Goal: Task Accomplishment & Management: Use online tool/utility

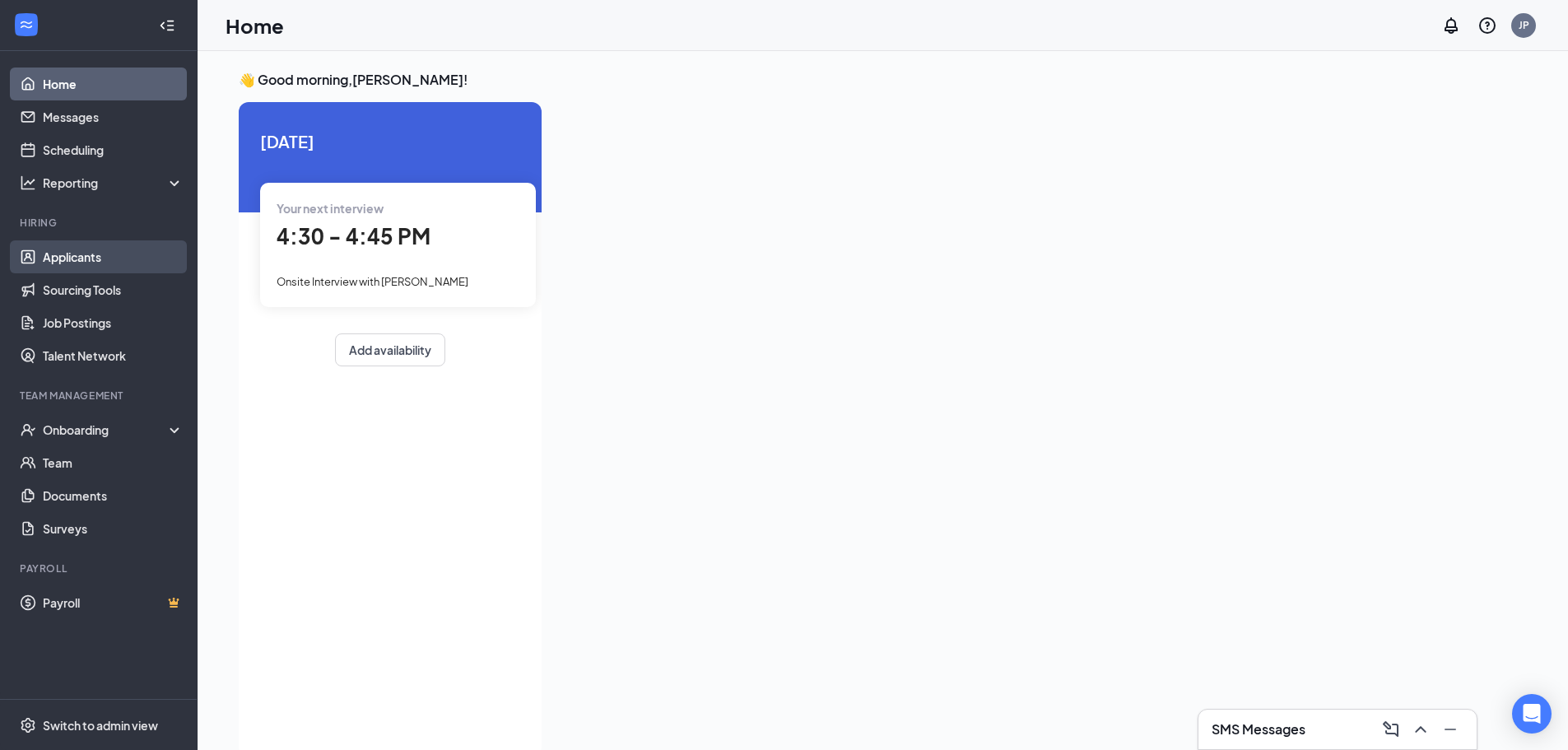
click at [115, 246] on link "Applicants" at bounding box center [113, 257] width 141 height 33
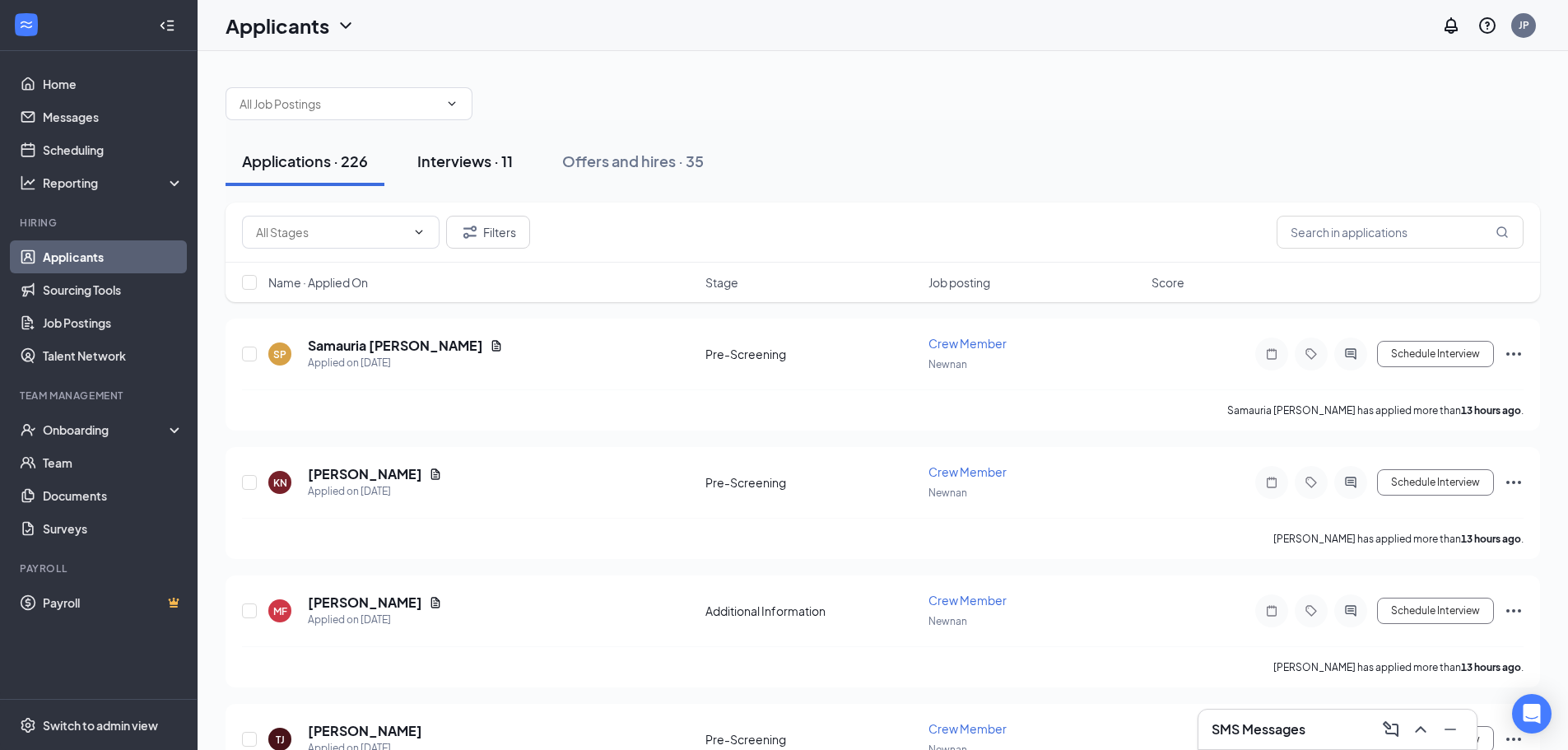
click at [480, 170] on div "Interviews · 11" at bounding box center [465, 161] width 96 height 21
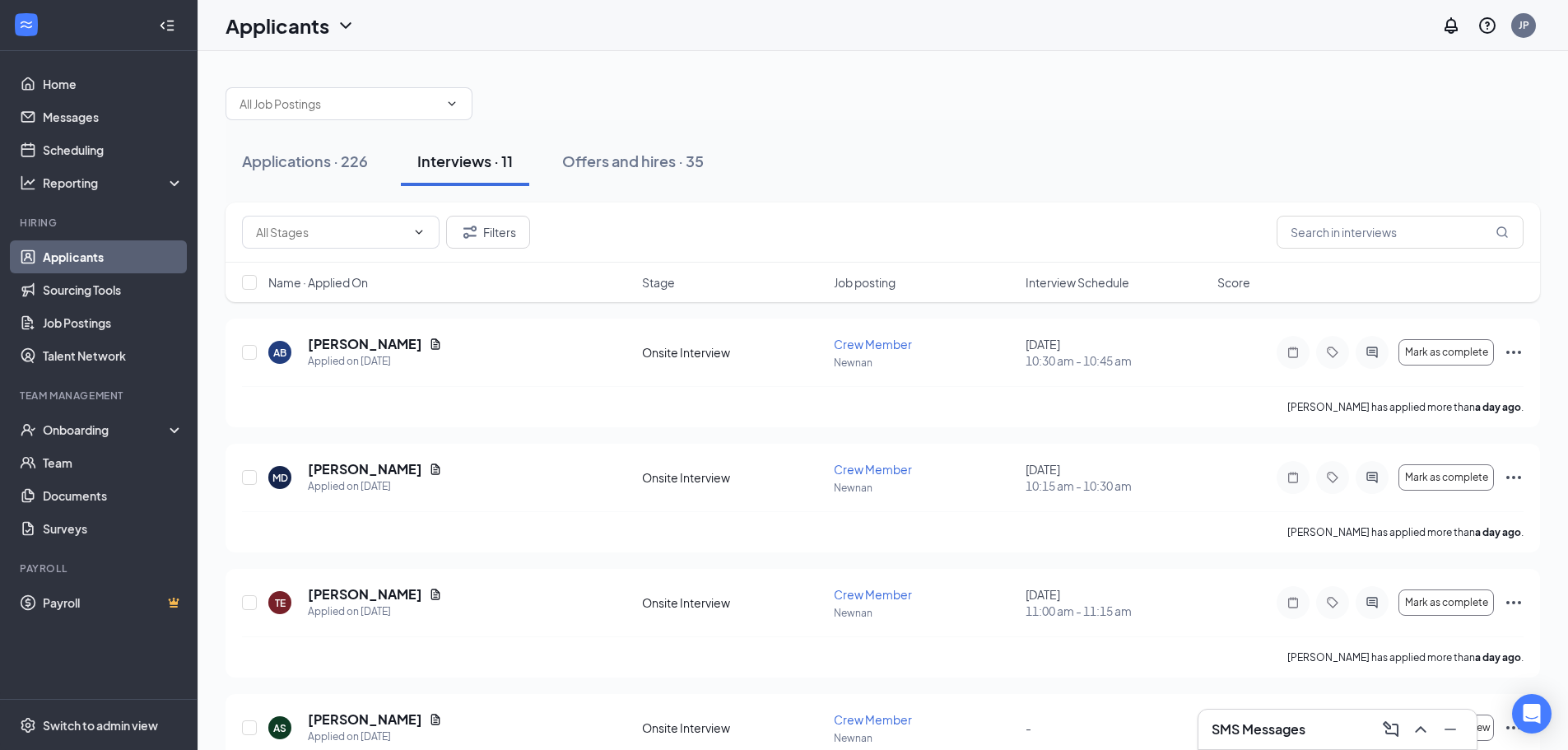
click at [1074, 280] on span "Interview Schedule" at bounding box center [1077, 281] width 103 height 16
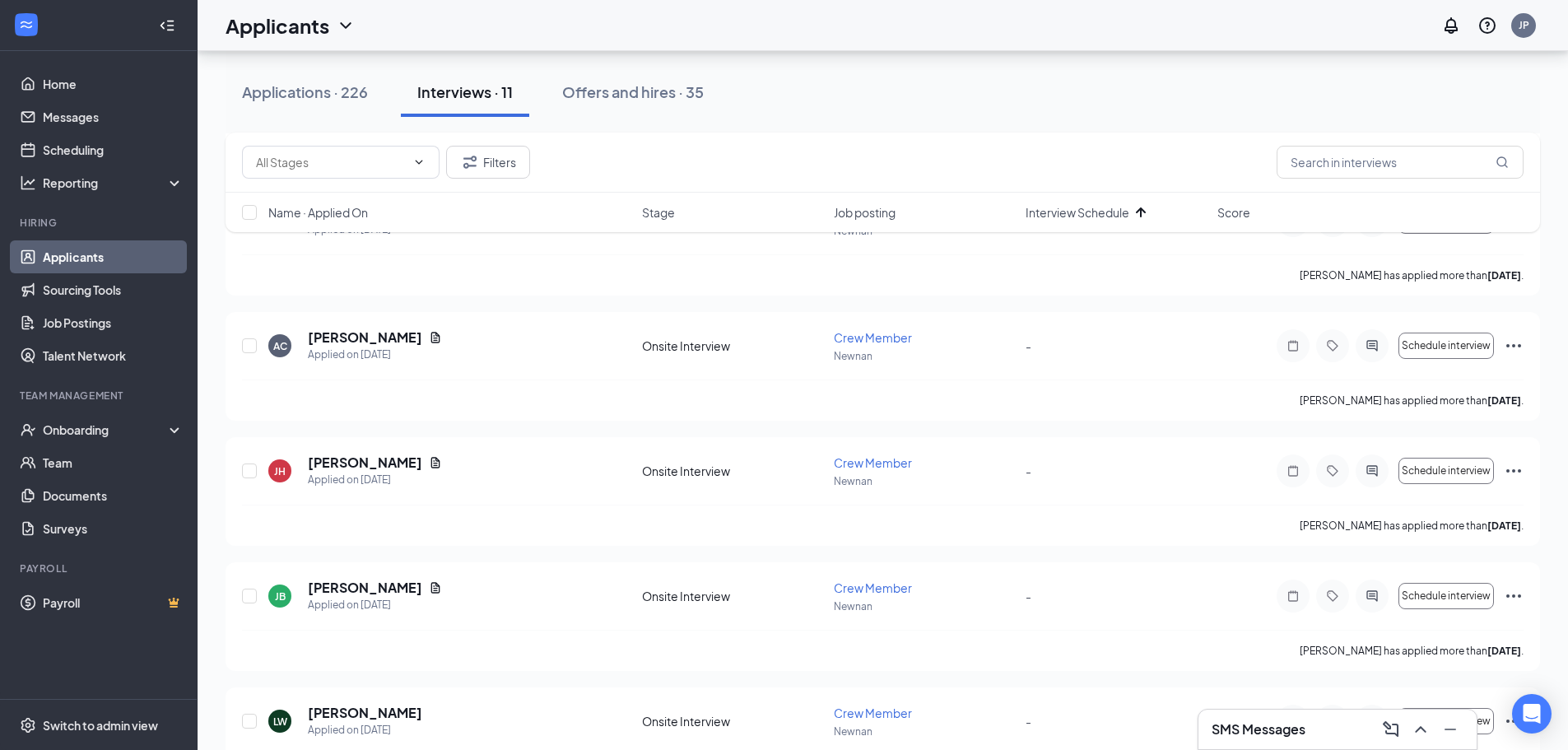
scroll to position [948, 0]
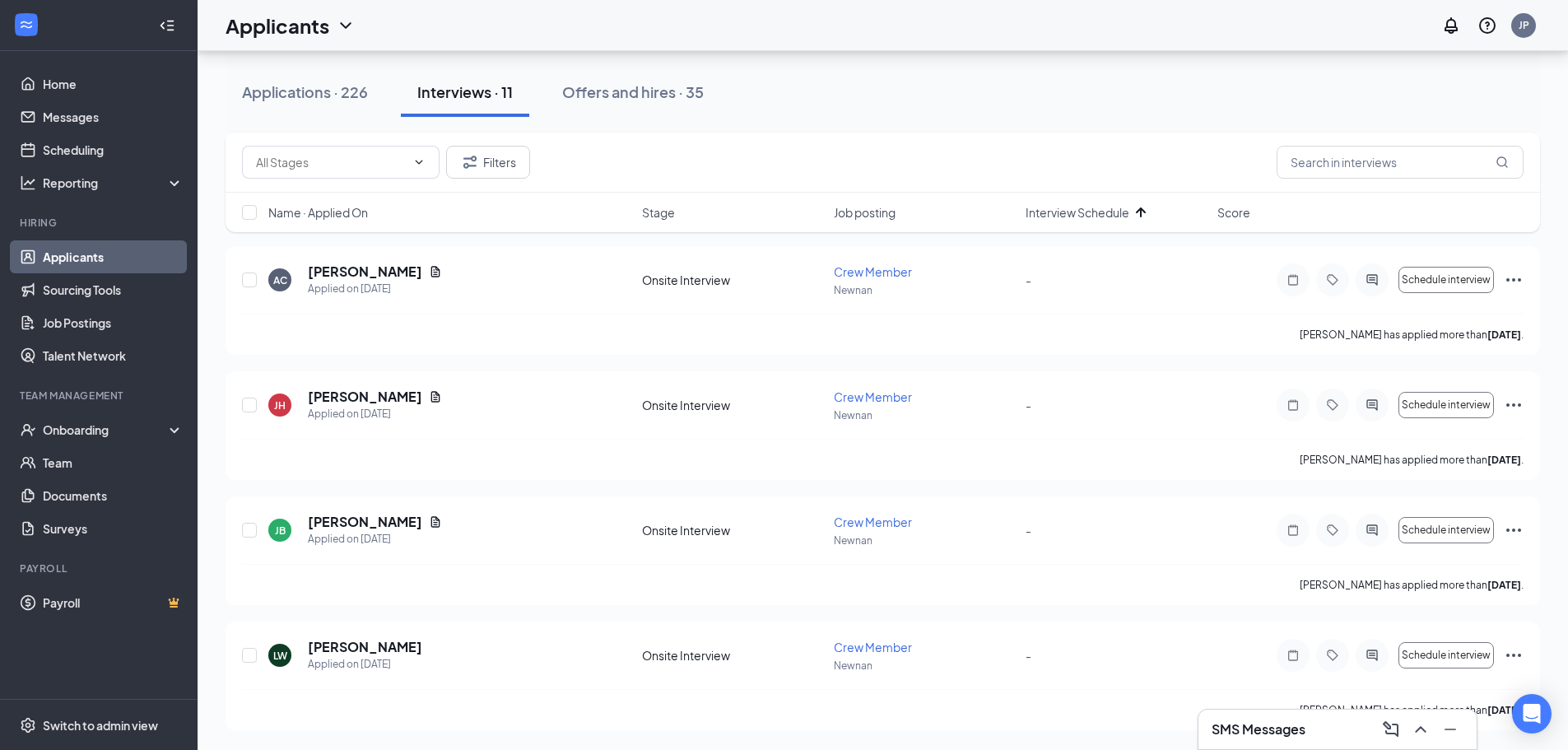
click at [1233, 723] on h3 "SMS Messages" at bounding box center [1258, 728] width 94 height 18
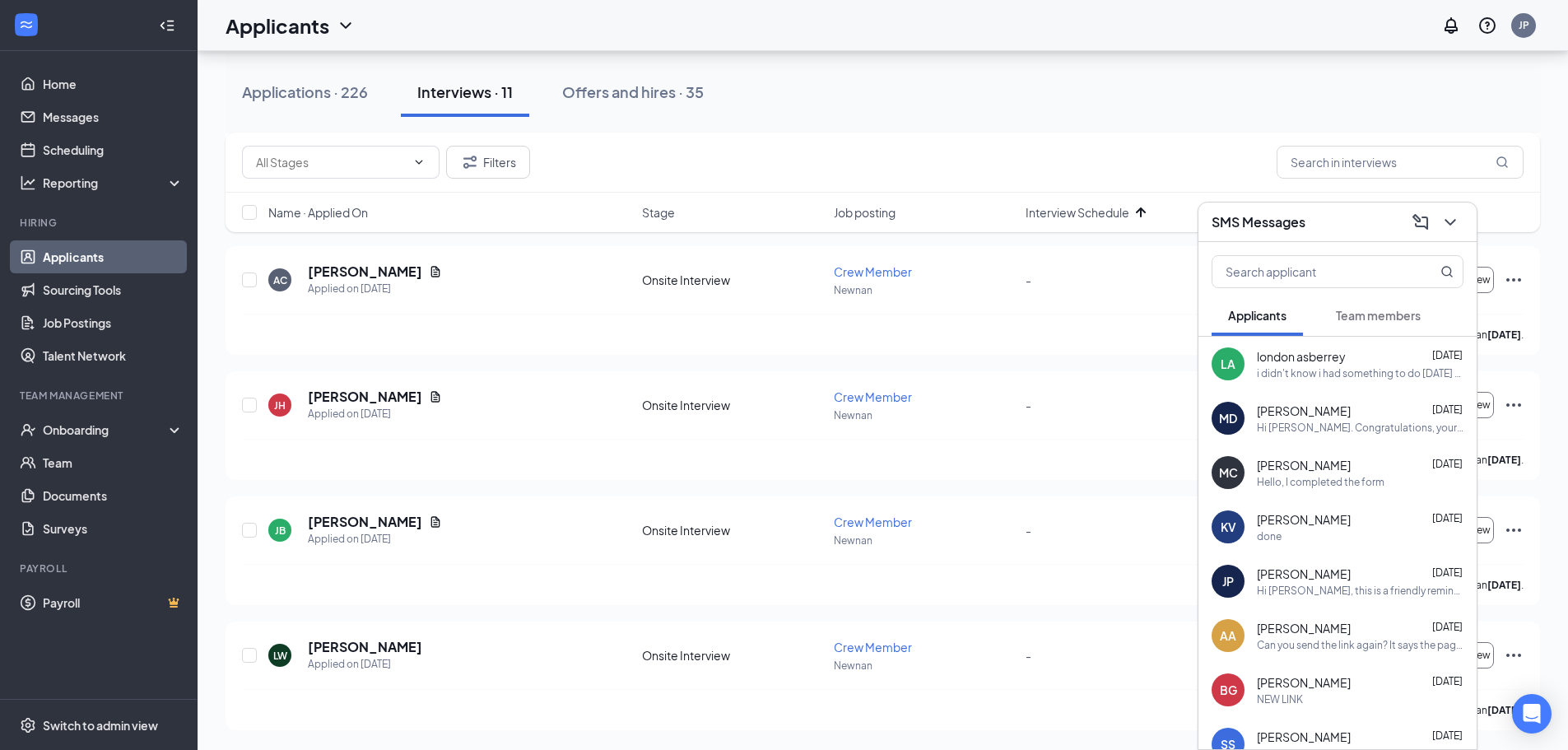
click at [1033, 152] on div "Filters" at bounding box center [882, 162] width 1282 height 33
click at [1454, 217] on icon "ChevronDown" at bounding box center [1451, 222] width 20 height 20
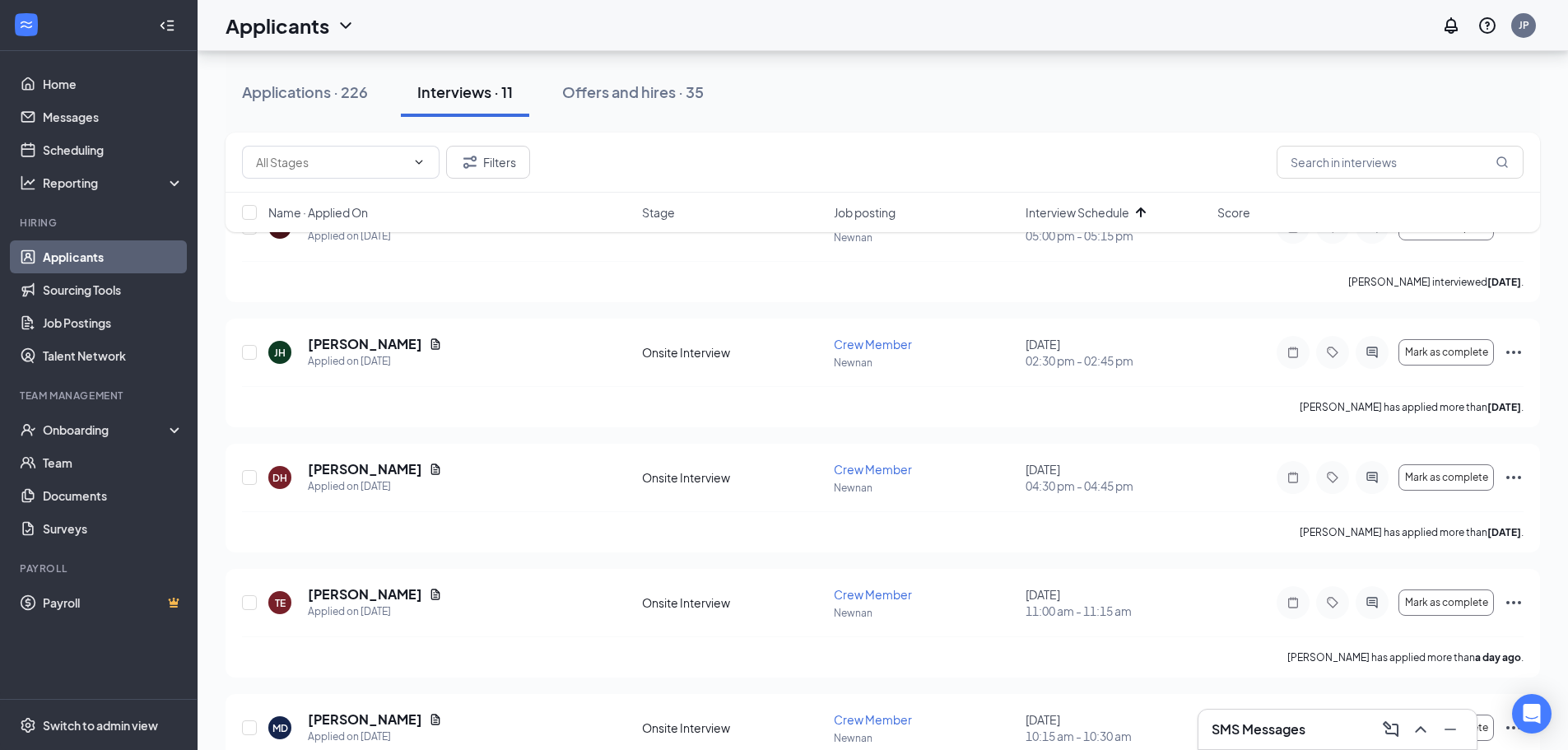
scroll to position [0, 0]
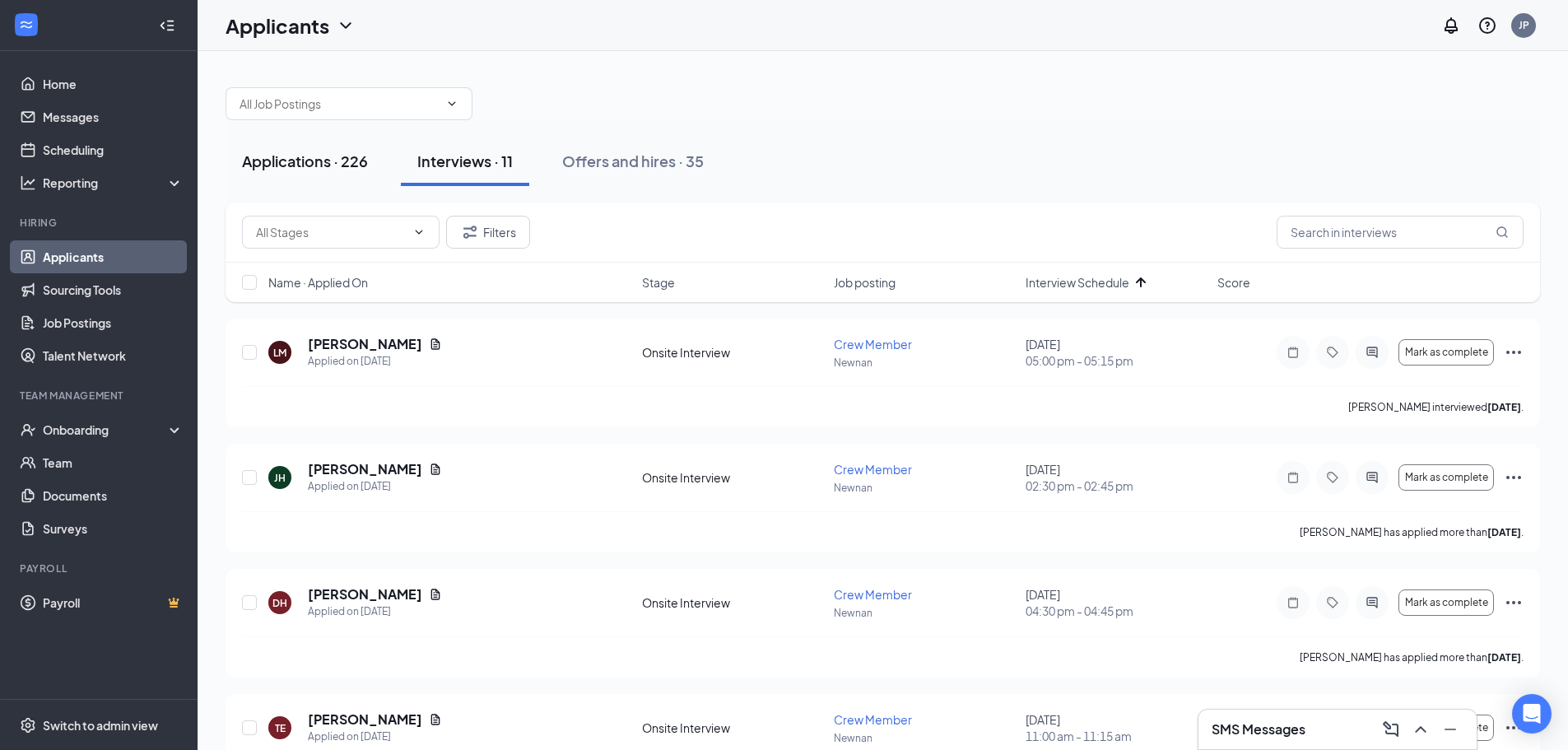
click at [295, 160] on div "Applications · 226" at bounding box center [304, 161] width 126 height 21
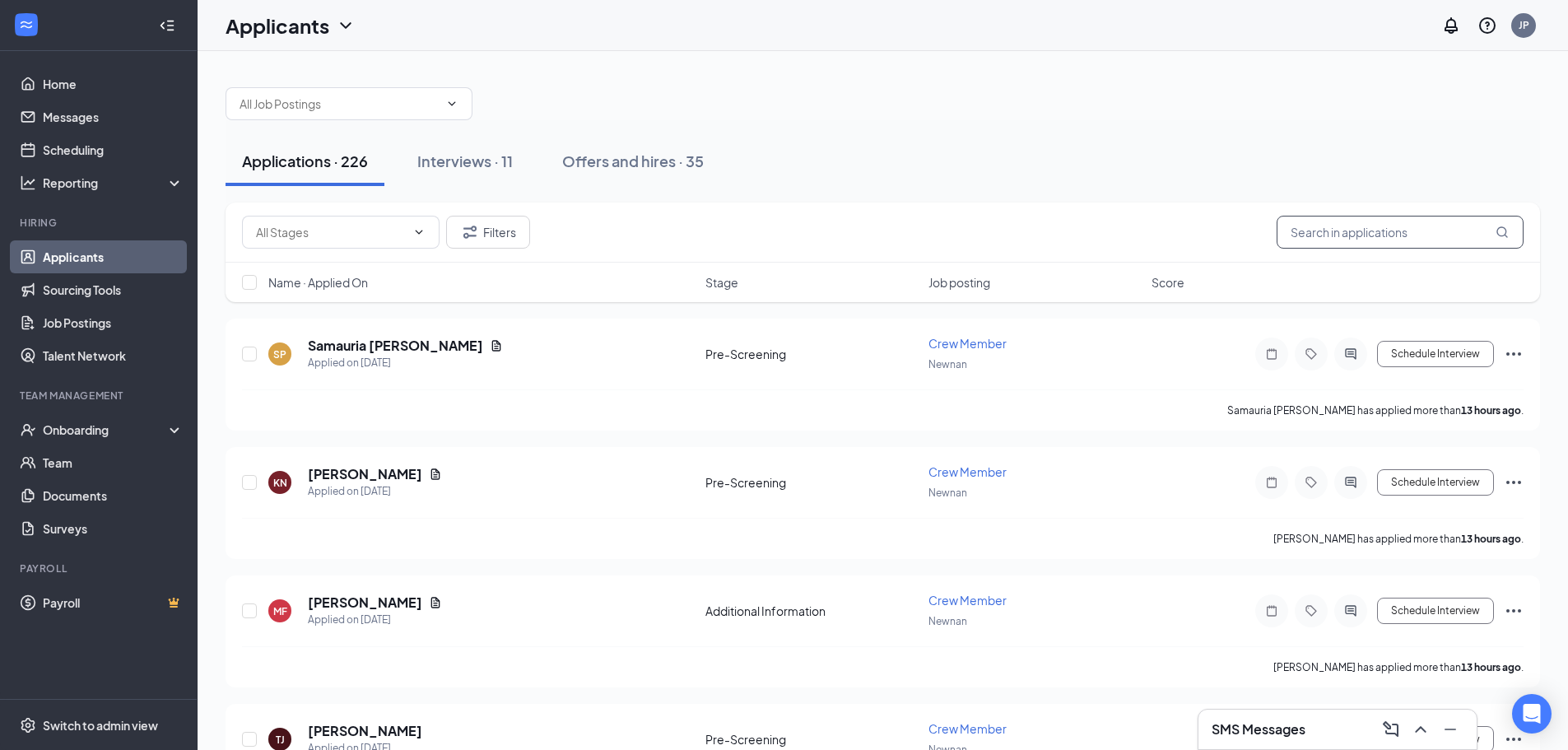
click at [1337, 239] on input "text" at bounding box center [1400, 232] width 247 height 33
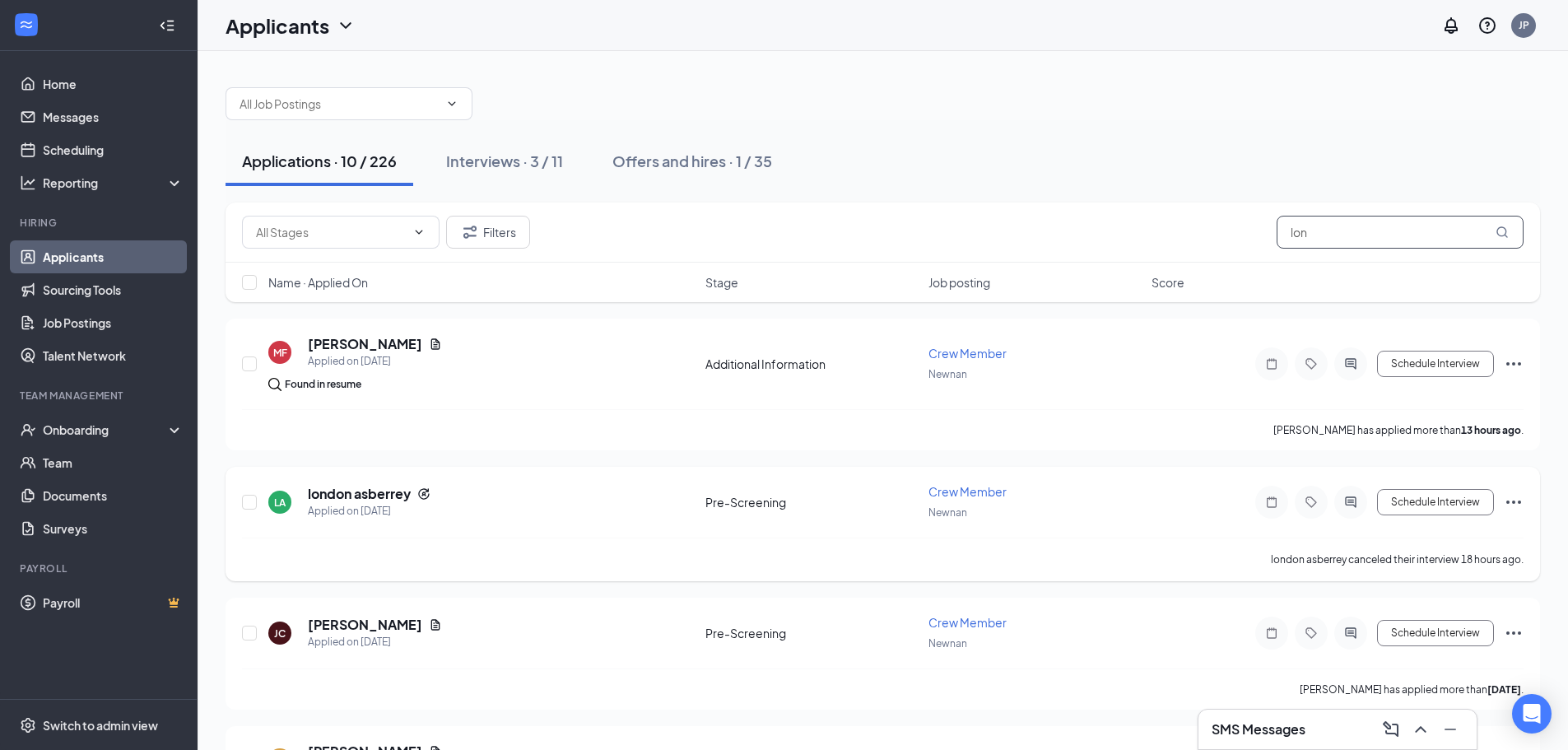
type input "lon"
click at [1517, 501] on icon "Ellipses" at bounding box center [1513, 502] width 20 height 20
click at [1436, 659] on p "Move to stage" at bounding box center [1439, 659] width 141 height 16
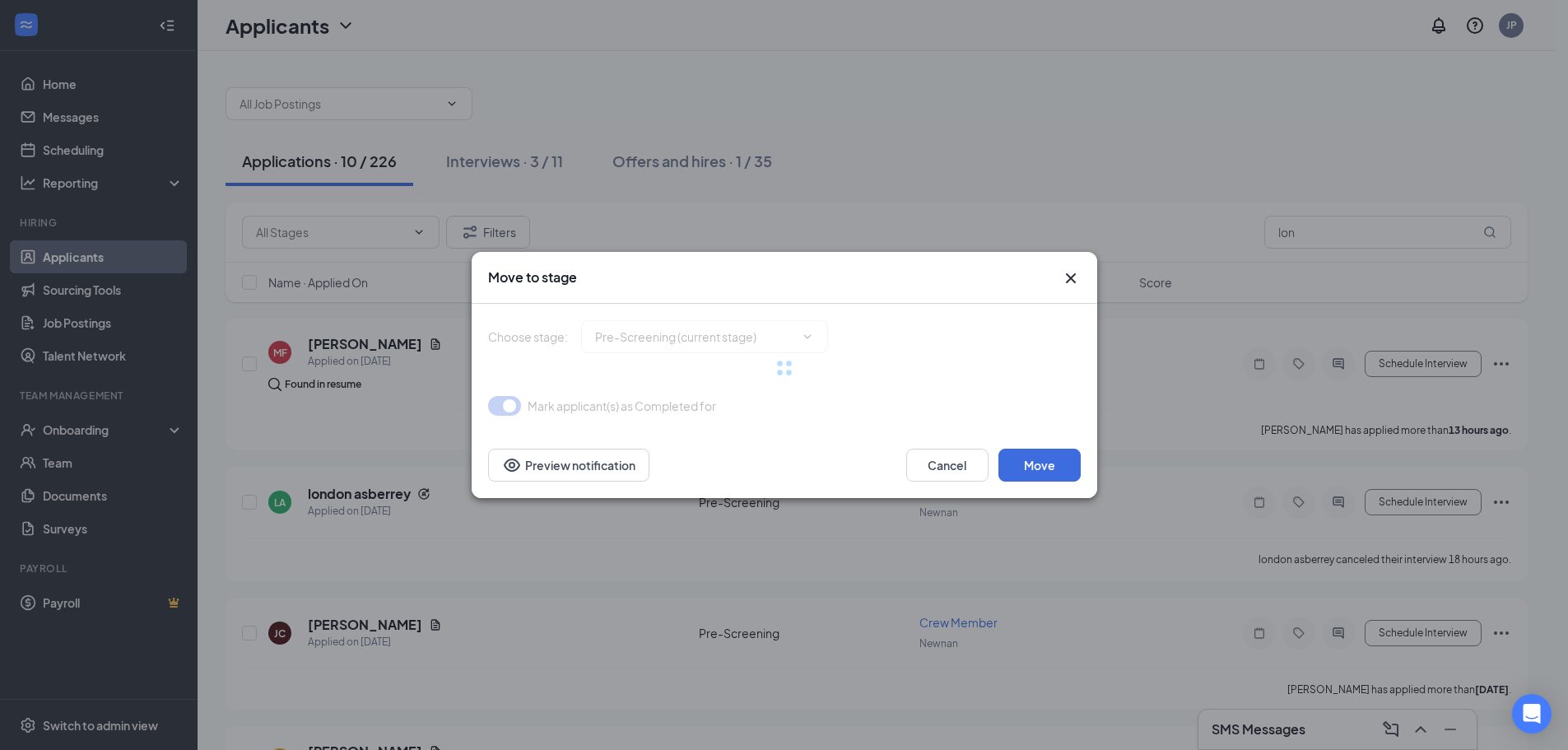
type input "Onsite Interview (next stage)"
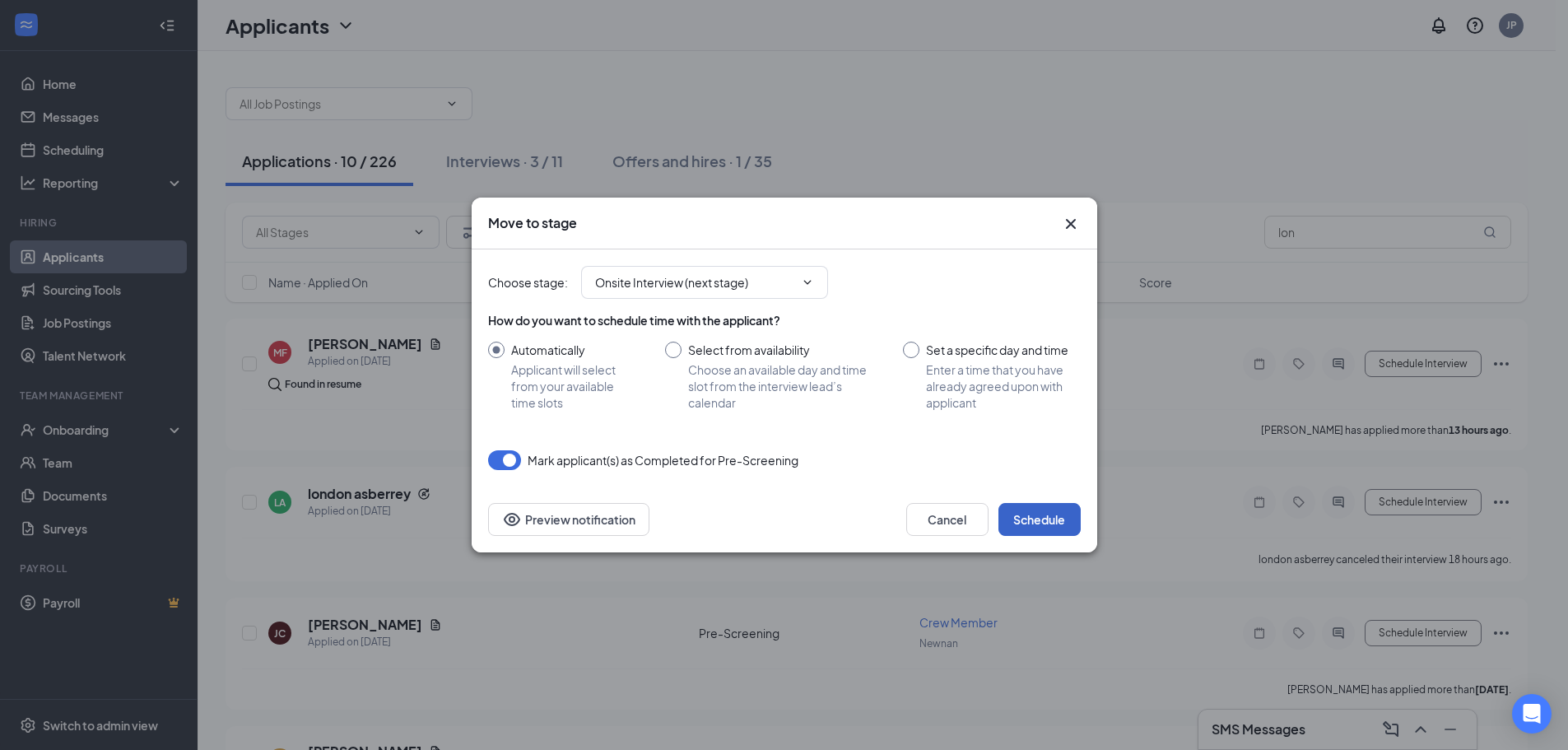
click at [1060, 511] on button "Schedule" at bounding box center [1039, 519] width 82 height 33
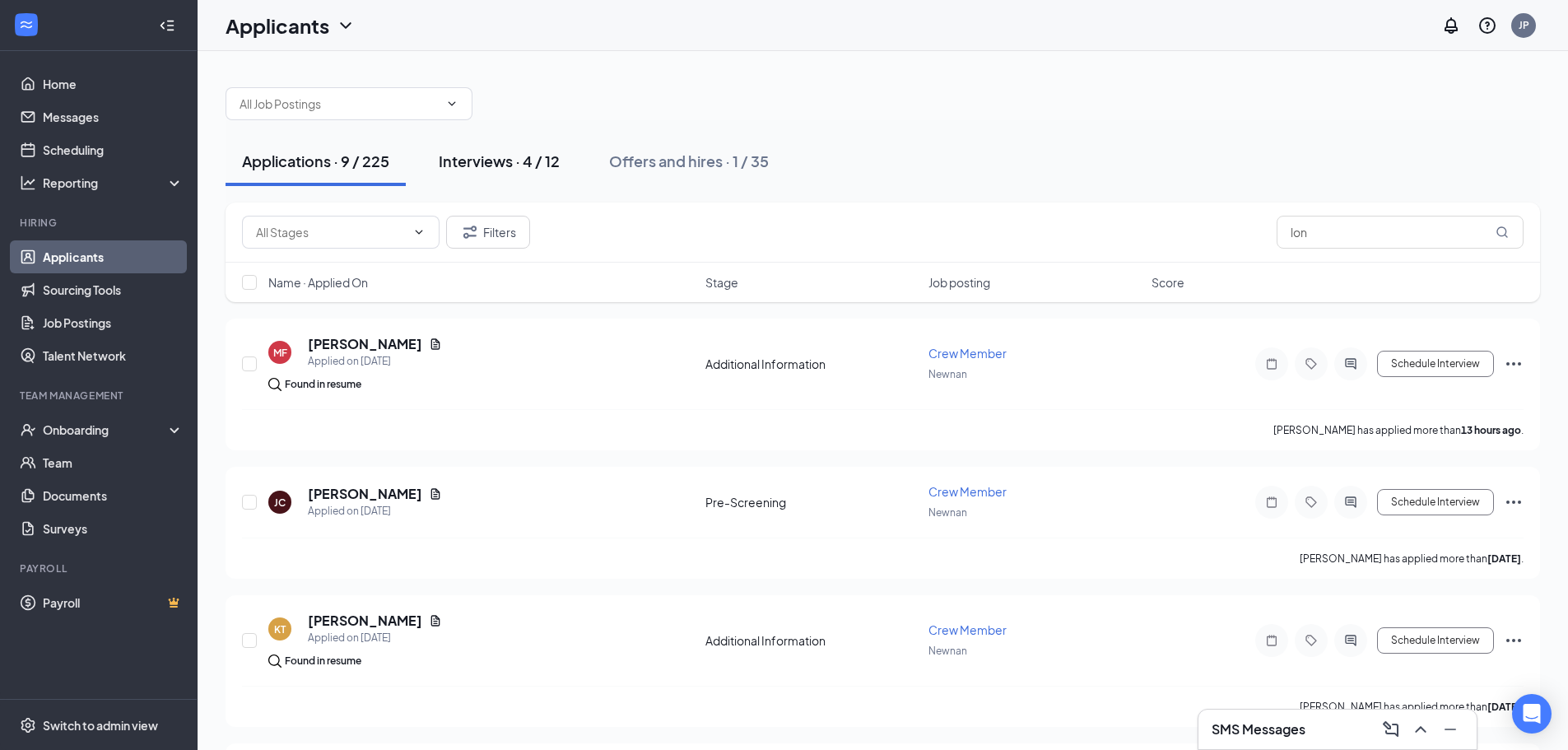
click at [503, 174] on button "Interviews · 4 / 12" at bounding box center [499, 161] width 153 height 49
